Goal: Register for event/course

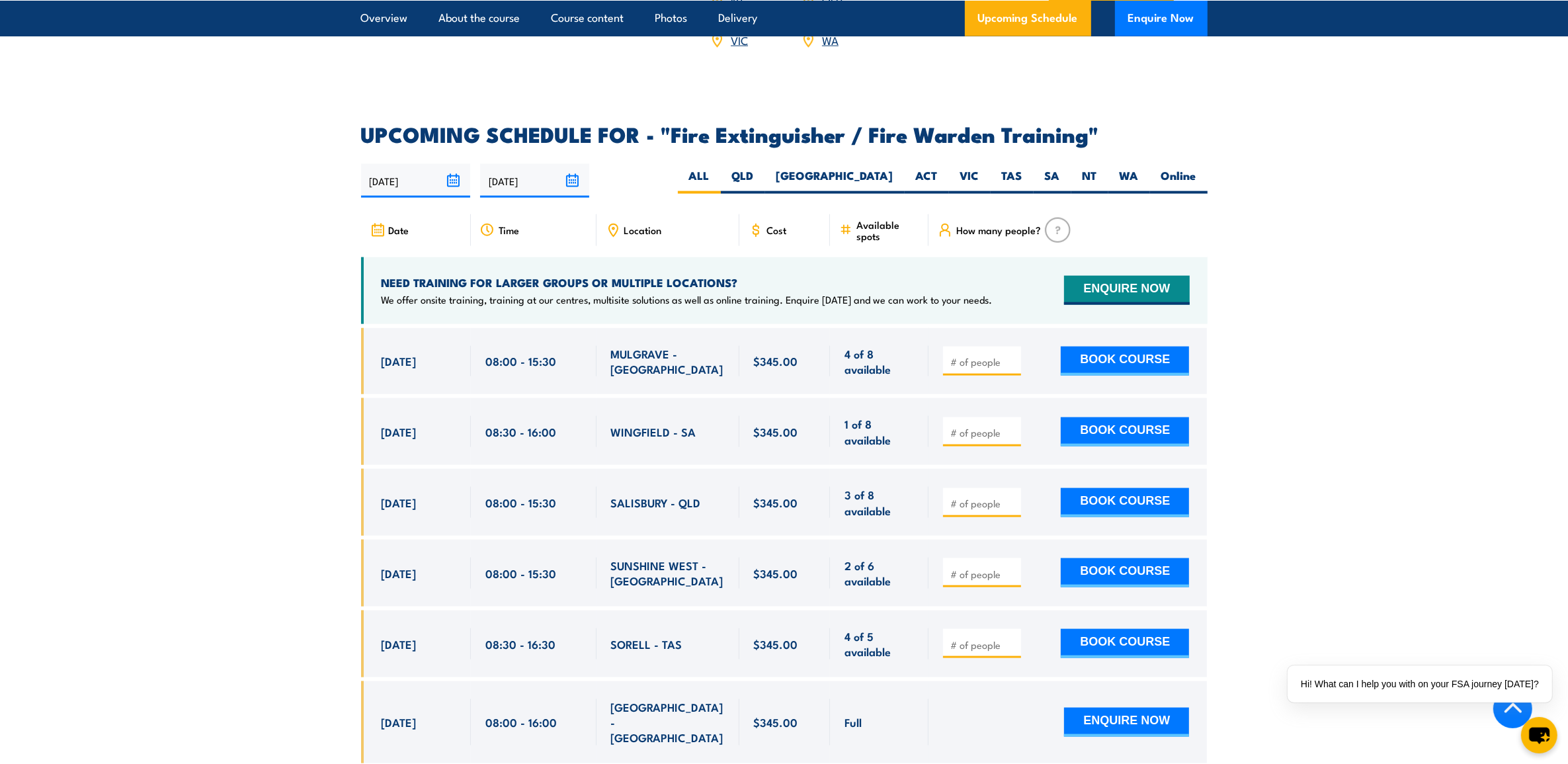
scroll to position [2067, 0]
click at [873, 169] on label "[GEOGRAPHIC_DATA]" at bounding box center [834, 181] width 139 height 26
click at [894, 169] on input "[GEOGRAPHIC_DATA]" at bounding box center [898, 173] width 9 height 9
radio input "true"
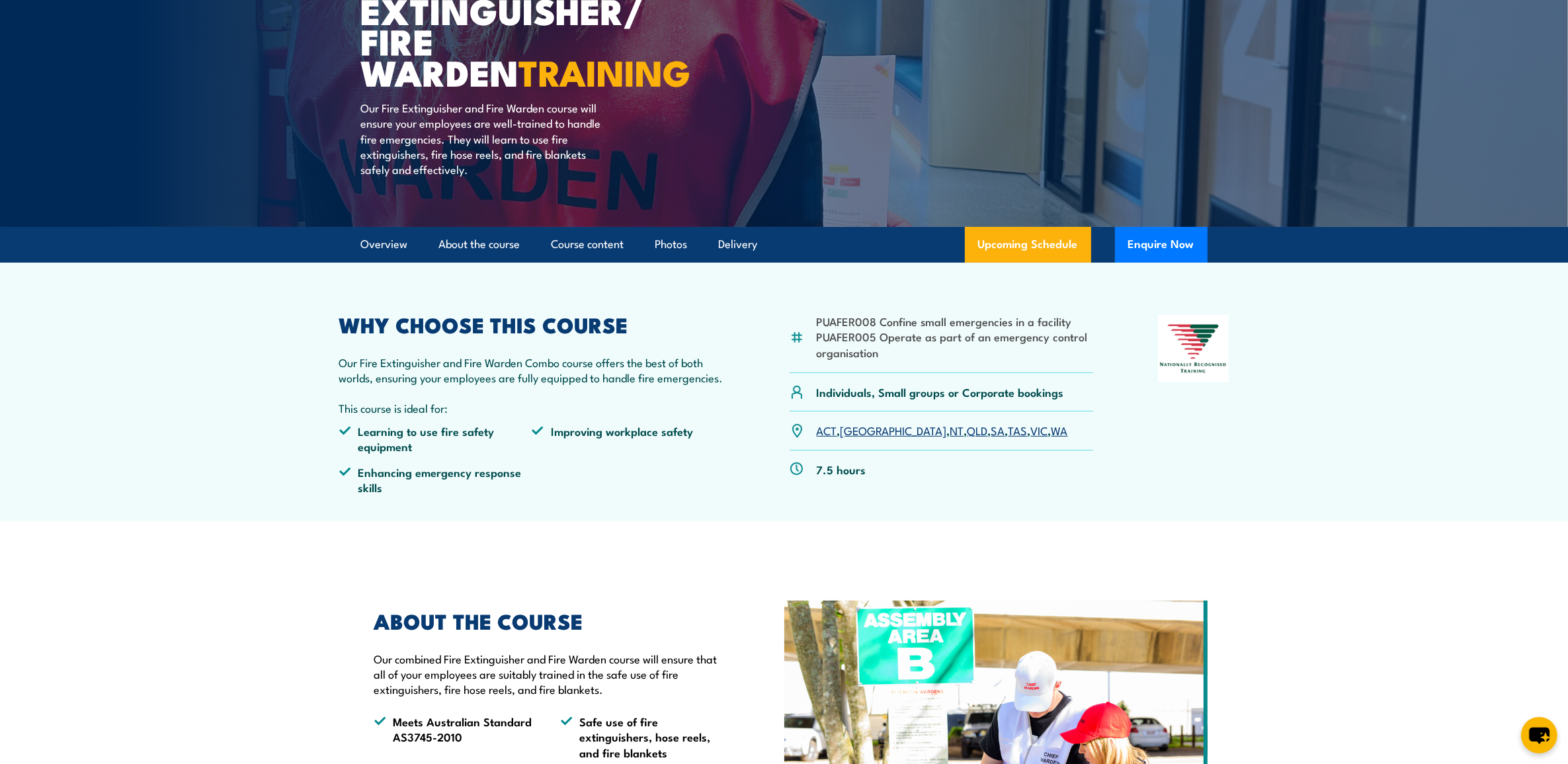
scroll to position [148, 0]
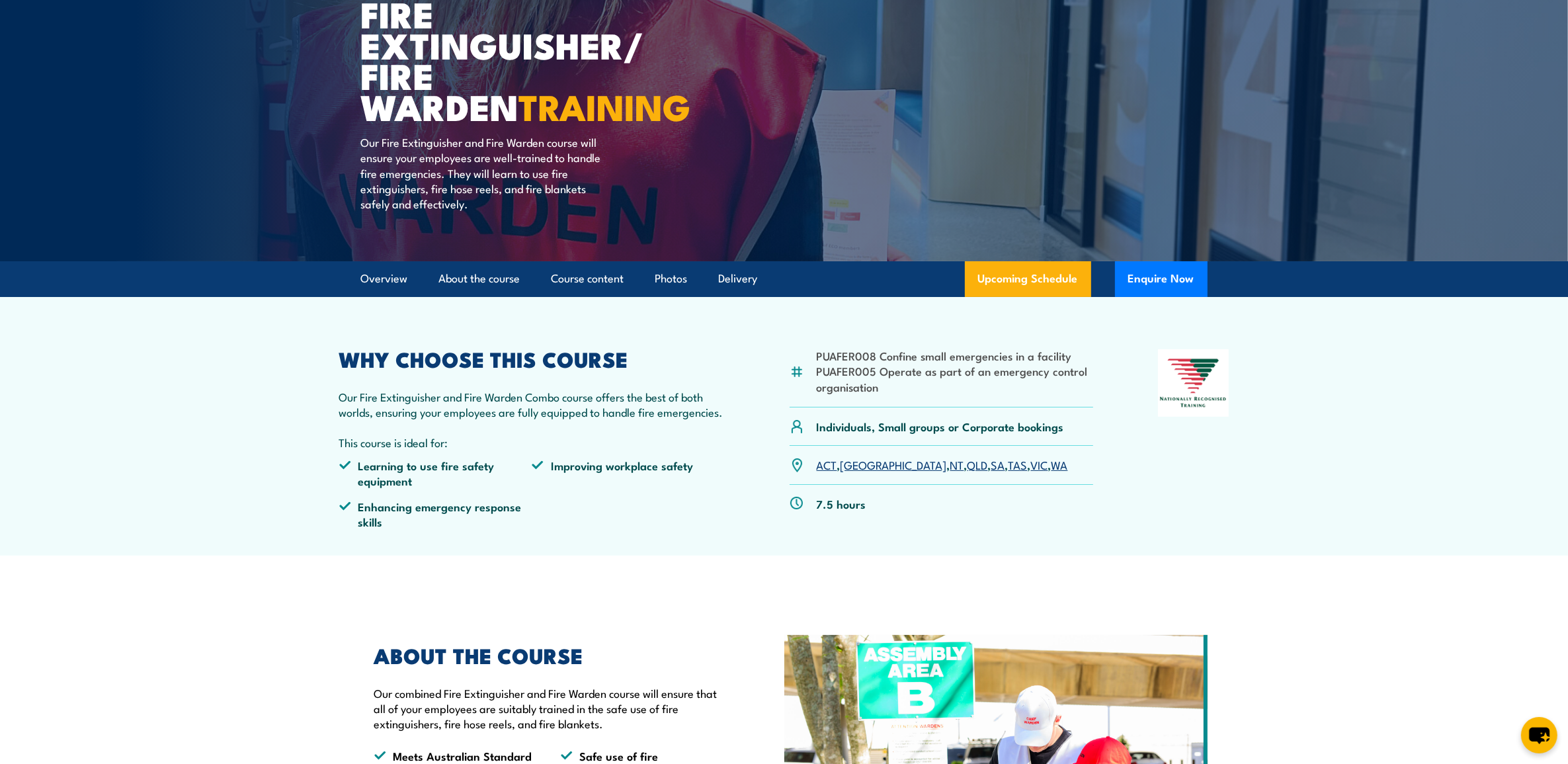
drag, startPoint x: 865, startPoint y: 361, endPoint x: 845, endPoint y: 357, distance: 20.4
click at [867, 358] on li "PUAFER008 Confine small emergencies in a facility" at bounding box center [955, 355] width 277 height 15
drag, startPoint x: 821, startPoint y: 353, endPoint x: 937, endPoint y: 392, distance: 122.4
click at [937, 392] on ul "PUAFER008 Confine small emergencies in a facility PUAFER005 Operate as part of …" at bounding box center [955, 371] width 277 height 46
drag, startPoint x: 937, startPoint y: 392, endPoint x: 842, endPoint y: 350, distance: 103.9
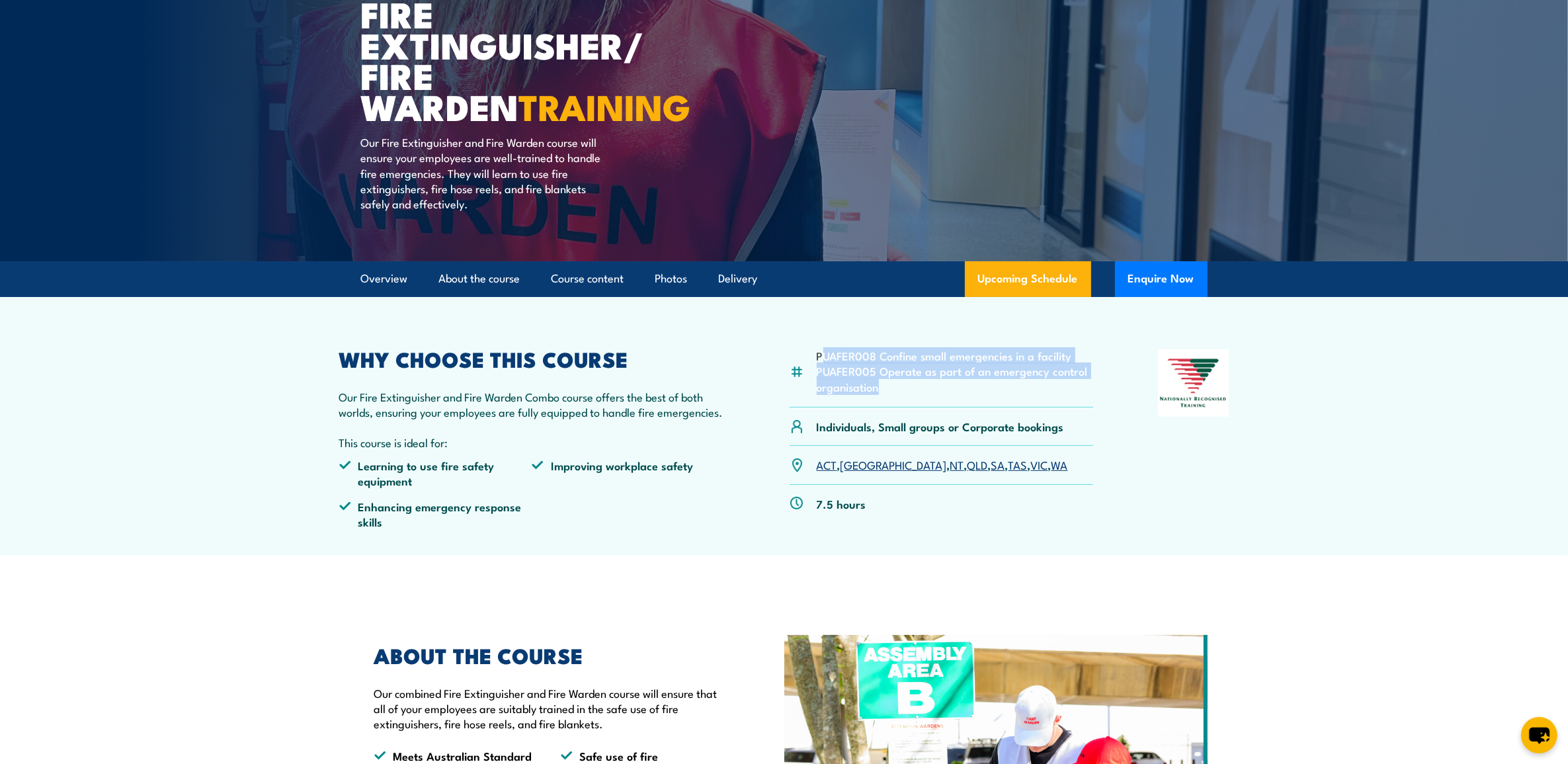
click at [848, 348] on li "PUAFER008 Confine small emergencies in a facility" at bounding box center [955, 355] width 277 height 15
drag, startPoint x: 817, startPoint y: 351, endPoint x: 900, endPoint y: 384, distance: 89.3
click at [900, 384] on ul "PUAFER008 Confine small emergencies in a facility PUAFER005 Operate as part of …" at bounding box center [955, 371] width 277 height 46
copy ul "PUAFER008 Confine small emergencies in a facility PUAFER005 Operate as part of …"
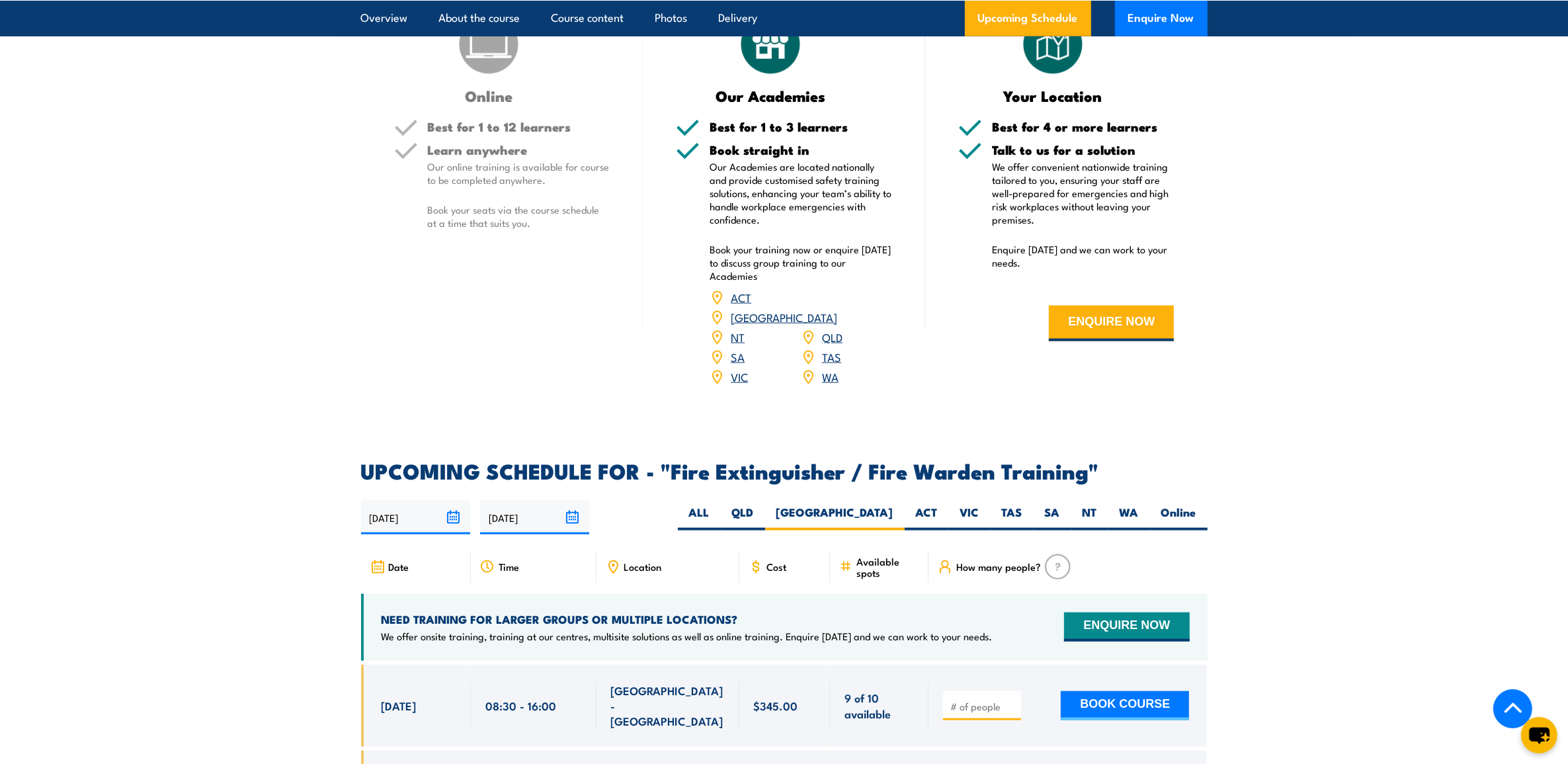
scroll to position [2049, 0]
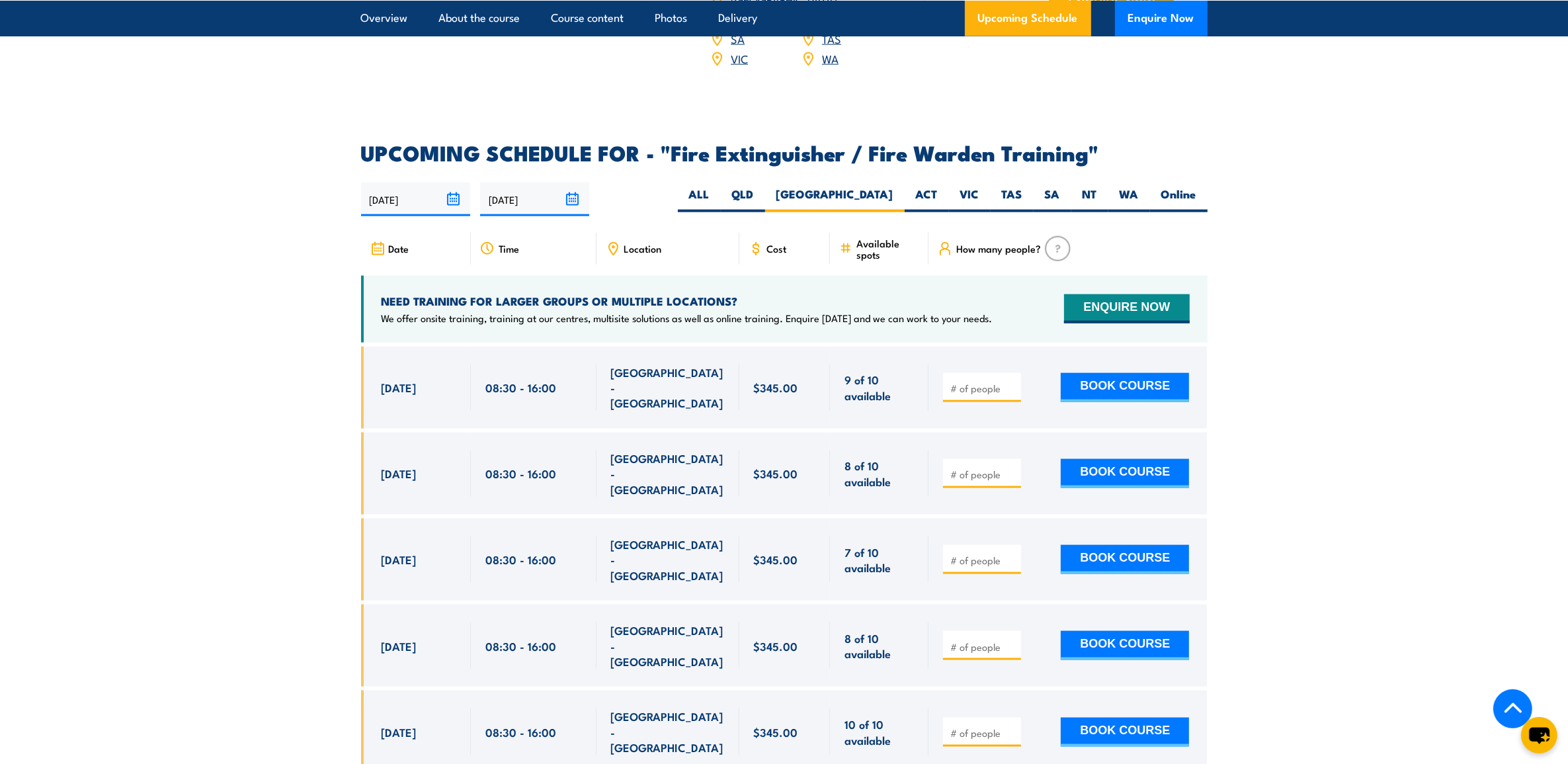
click at [771, 379] on span "$345.00" at bounding box center [776, 386] width 45 height 15
copy div "$345.00"
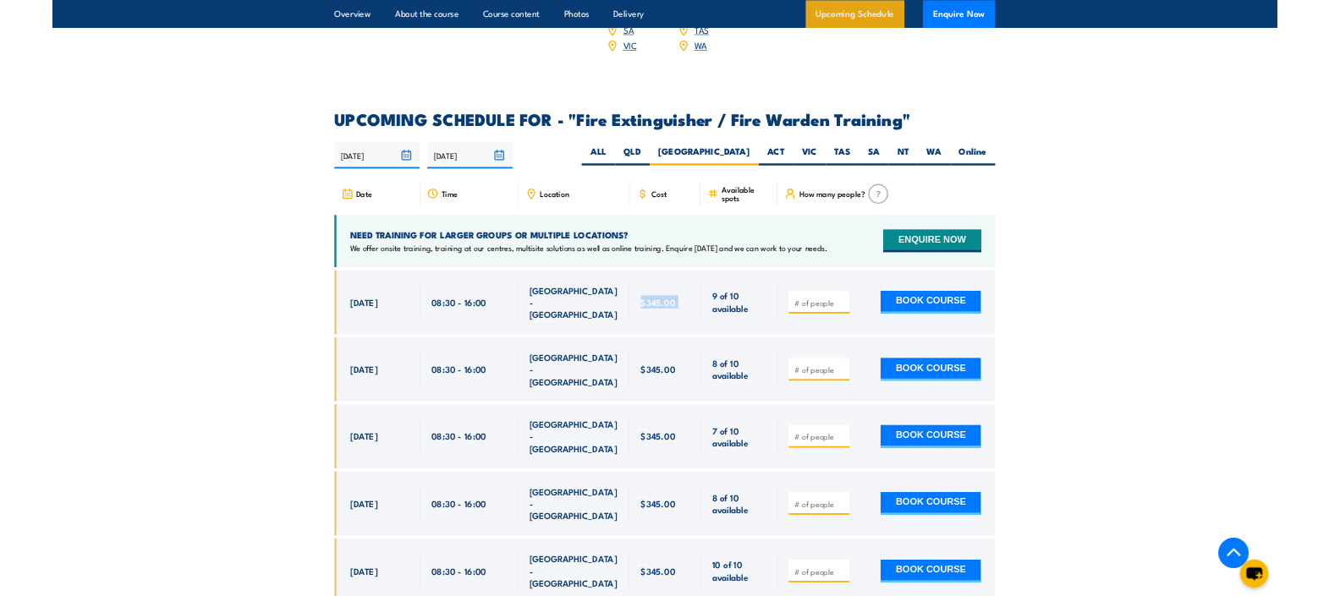
scroll to position [2621, 0]
